Goal: Navigation & Orientation: Find specific page/section

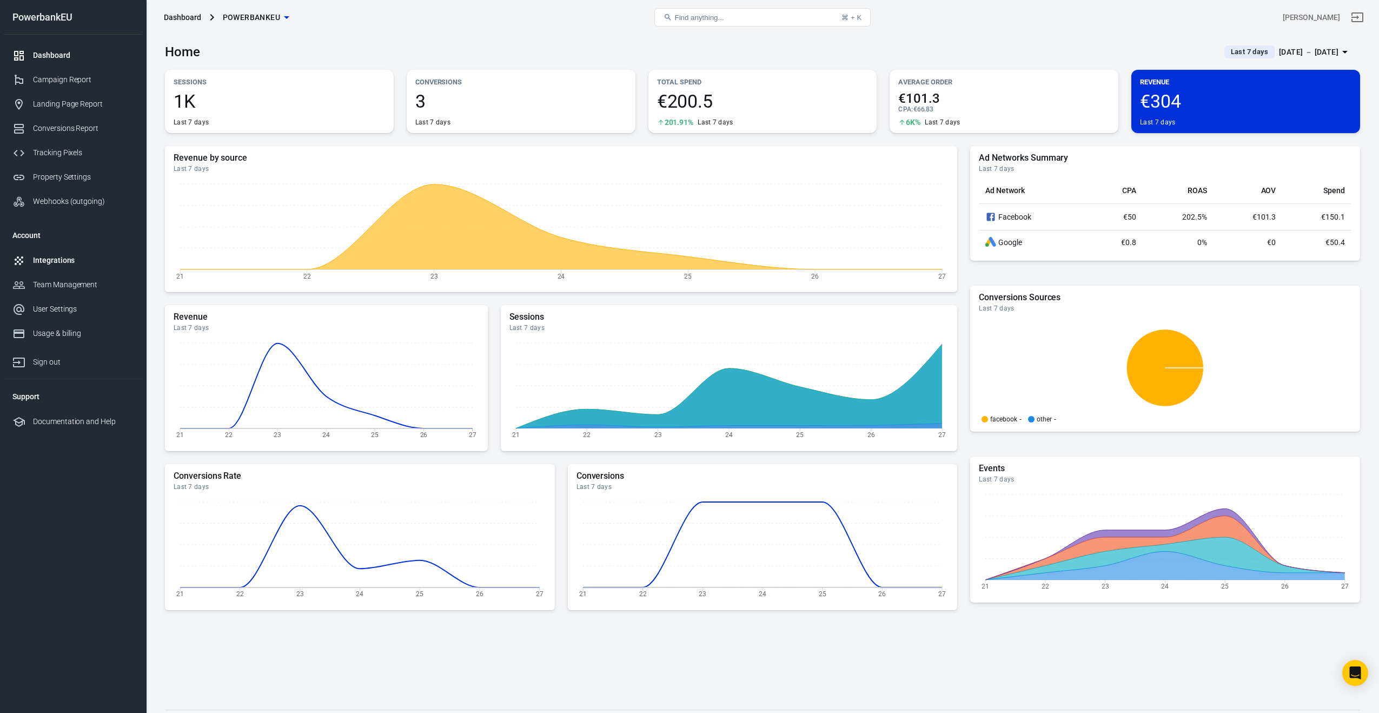
click at [45, 257] on div "Integrations" at bounding box center [83, 260] width 101 height 11
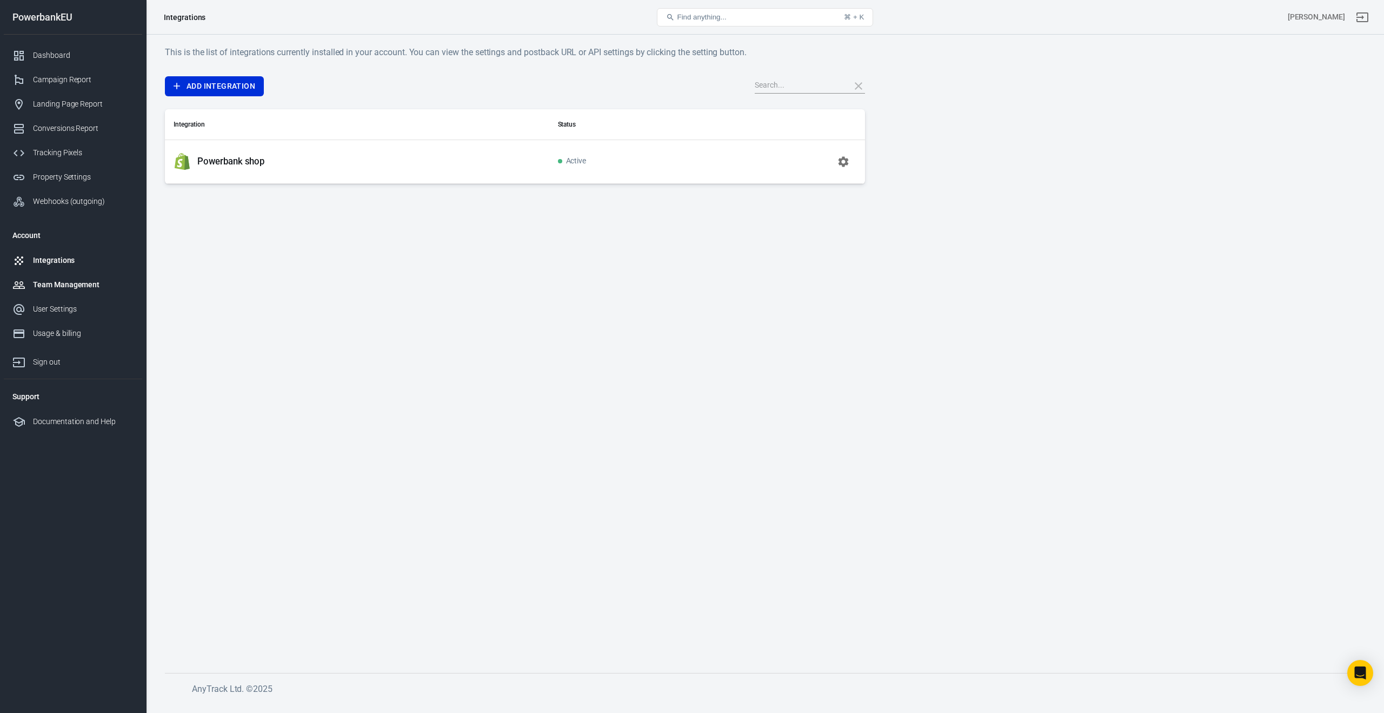
click at [42, 284] on div "Team Management" at bounding box center [83, 284] width 101 height 11
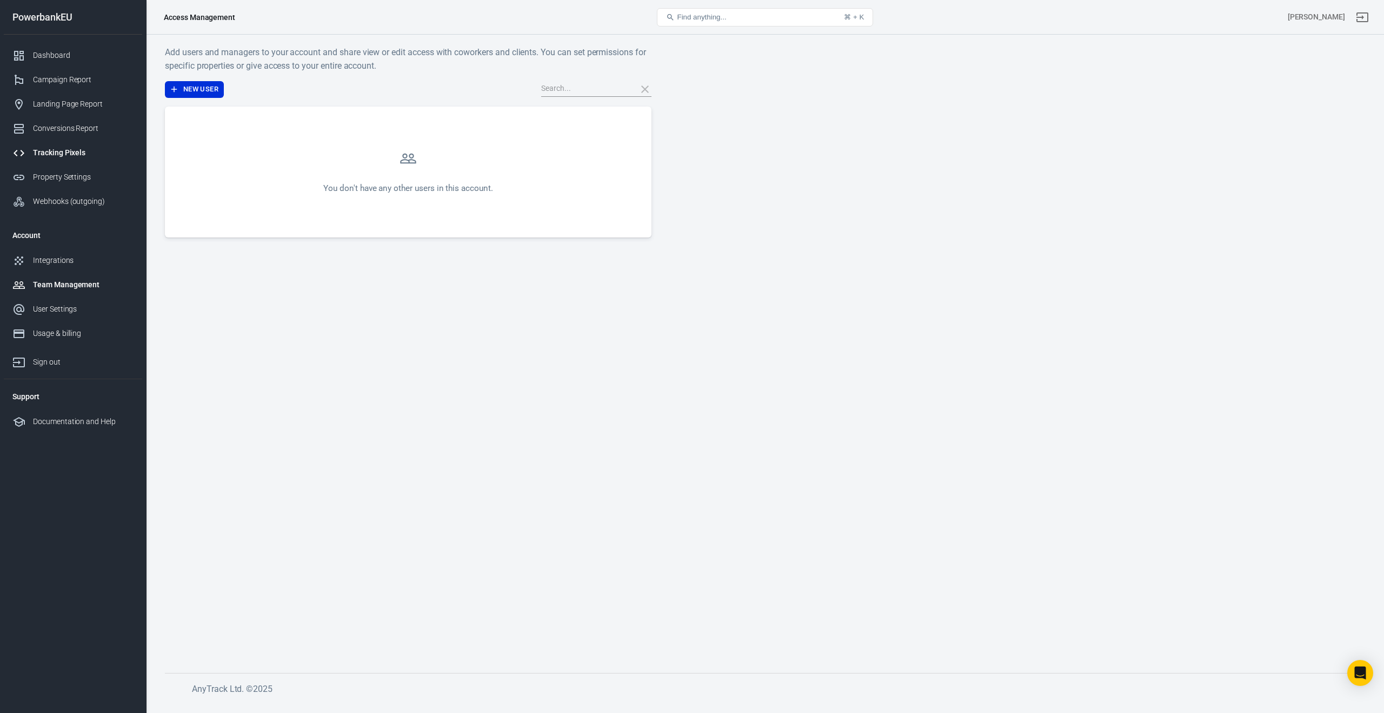
click at [54, 151] on div "Tracking Pixels" at bounding box center [83, 152] width 101 height 11
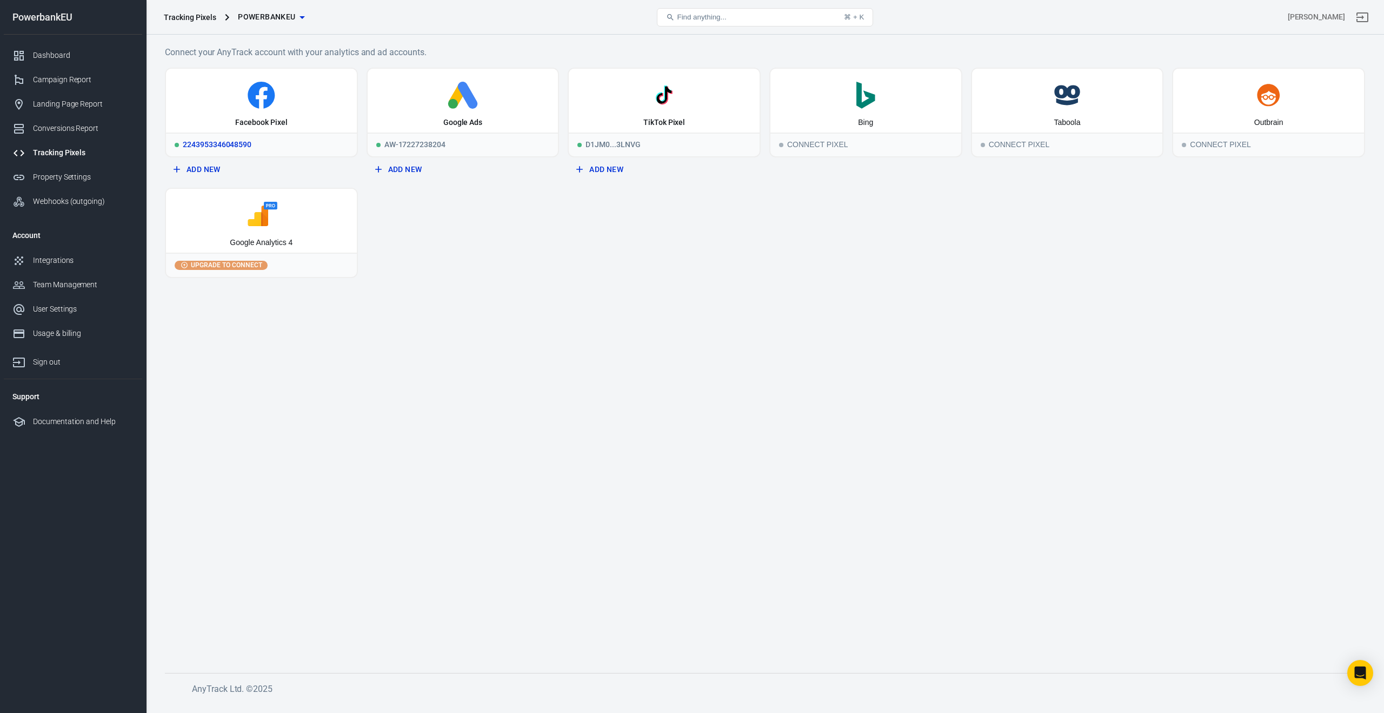
click at [269, 100] on icon at bounding box center [261, 95] width 27 height 27
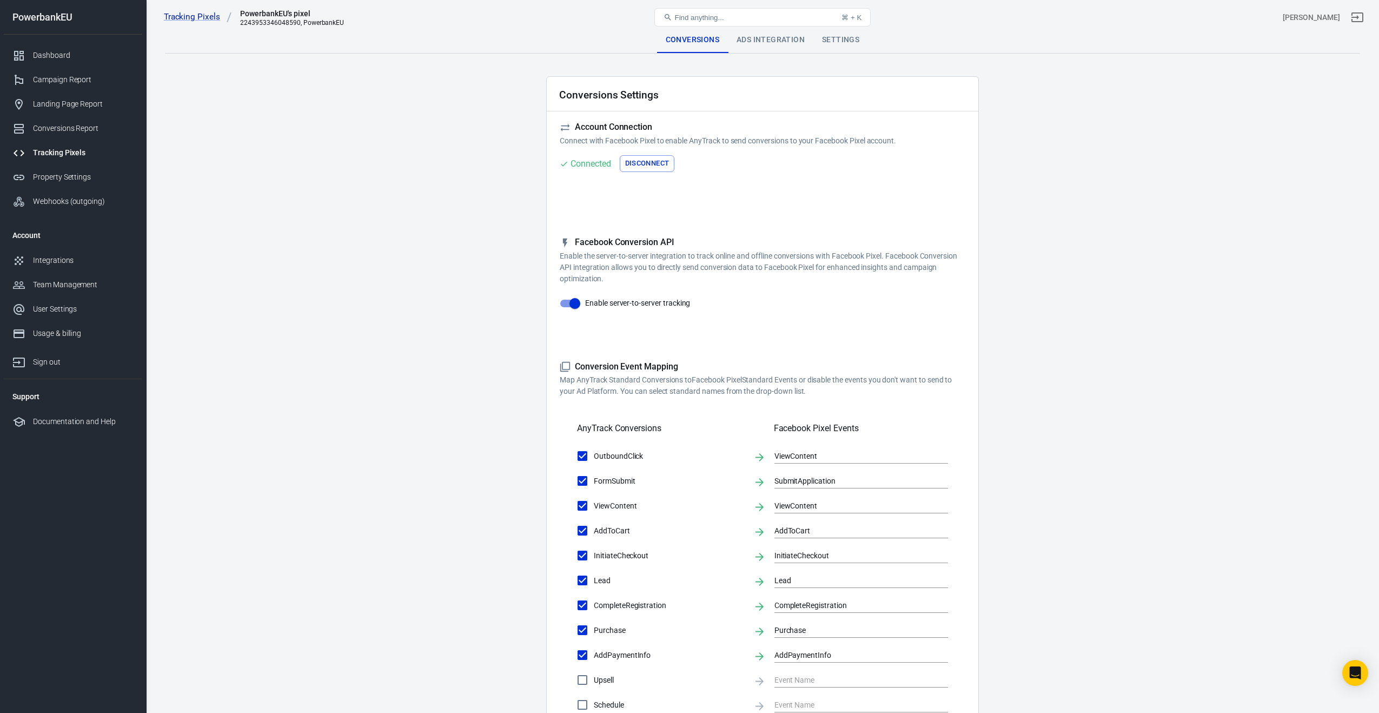
click at [757, 37] on div "Ads Integration" at bounding box center [770, 40] width 85 height 26
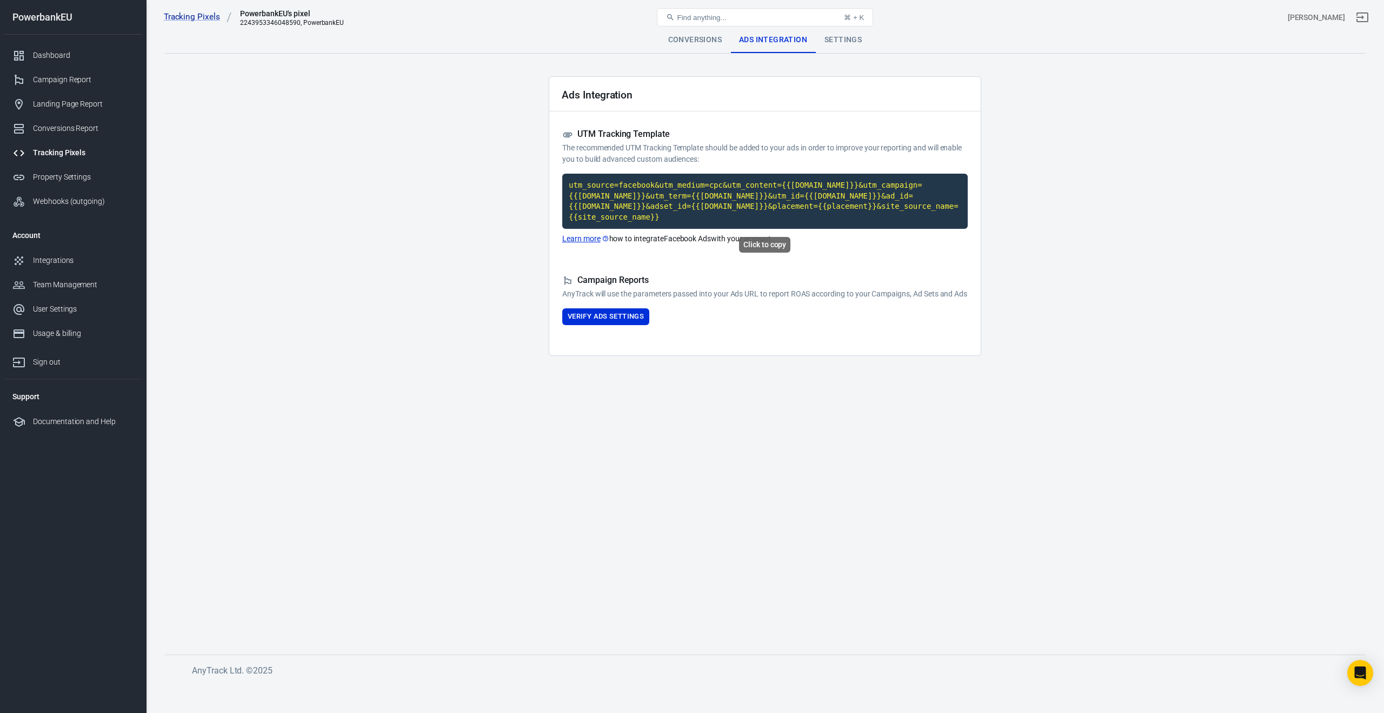
click at [644, 194] on code "utm_source=facebook&utm_medium=cpc&utm_content={{[DOMAIN_NAME]}}&utm_campaign={…" at bounding box center [765, 201] width 406 height 55
